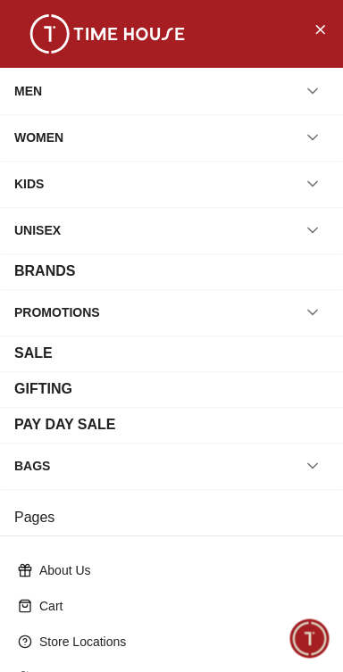
scroll to position [241, 0]
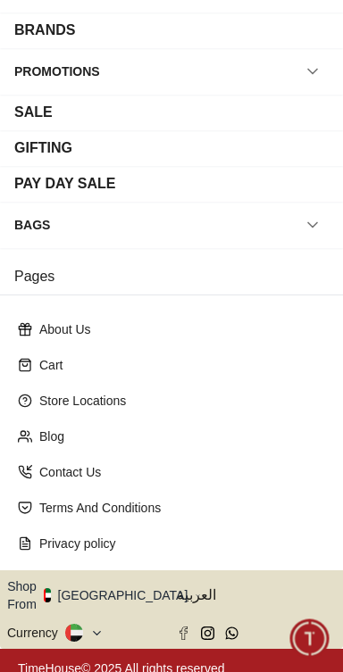
click at [125, 585] on button "Shop From [GEOGRAPHIC_DATA]" at bounding box center [104, 595] width 194 height 36
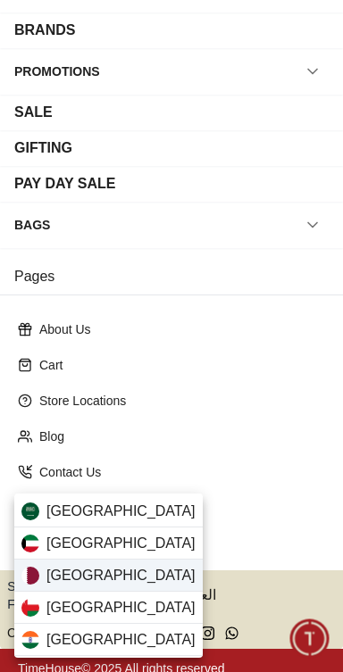
click at [135, 572] on div "[GEOGRAPHIC_DATA]" at bounding box center [108, 576] width 188 height 32
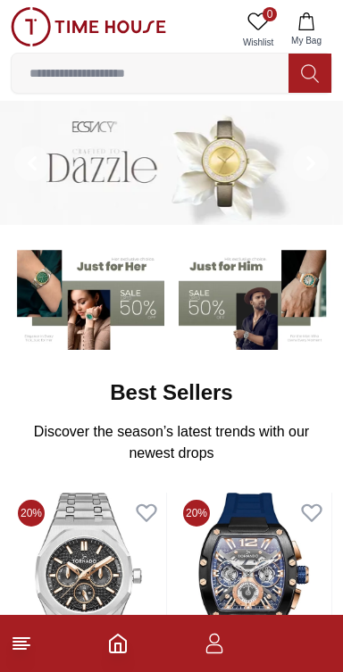
scroll to position [215, 0]
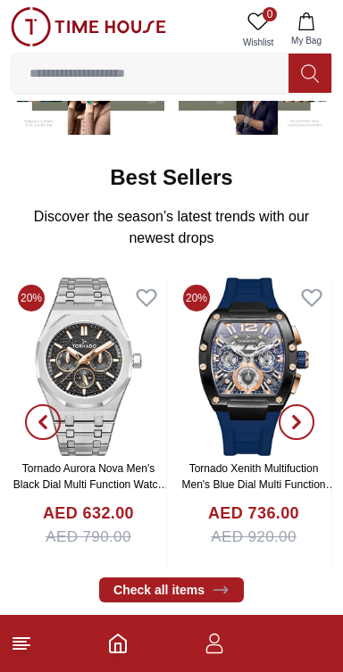
click at [26, 642] on line at bounding box center [19, 642] width 12 height 0
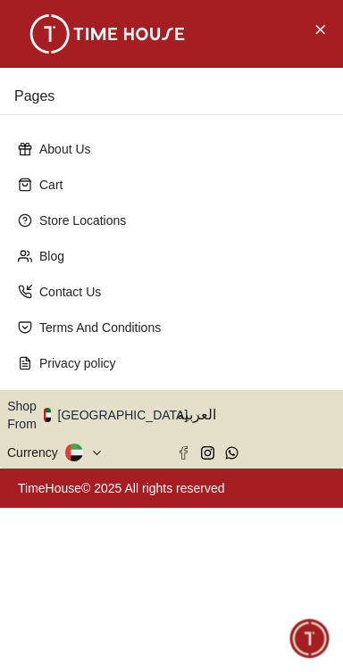
click at [126, 404] on button "Shop From [GEOGRAPHIC_DATA]" at bounding box center [104, 415] width 194 height 36
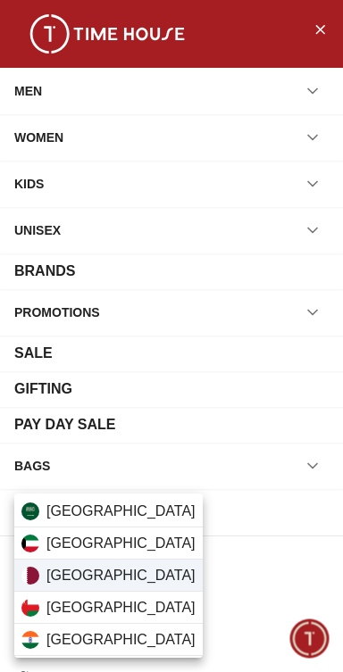
click at [112, 575] on div "[GEOGRAPHIC_DATA]" at bounding box center [108, 576] width 188 height 32
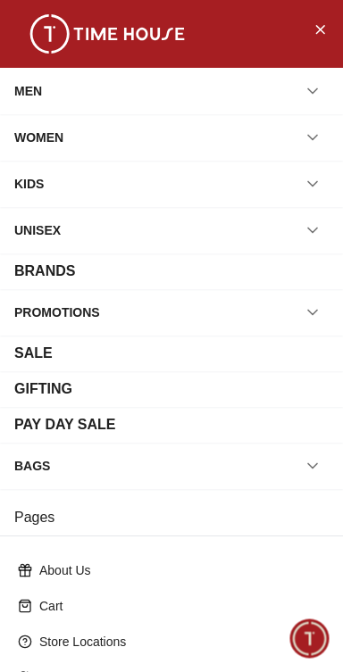
scroll to position [241, 0]
